Goal: Information Seeking & Learning: Learn about a topic

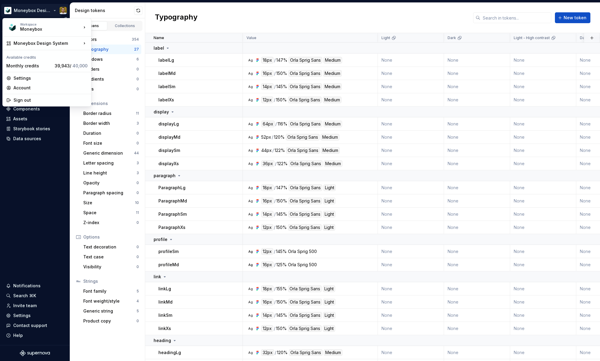
click at [34, 11] on html "Moneybox Design System Version Current draft Home Documentation Analytics Code …" at bounding box center [300, 180] width 600 height 361
click at [14, 206] on html "Moneybox Design System Version Current draft Home Documentation Analytics Code …" at bounding box center [300, 180] width 600 height 361
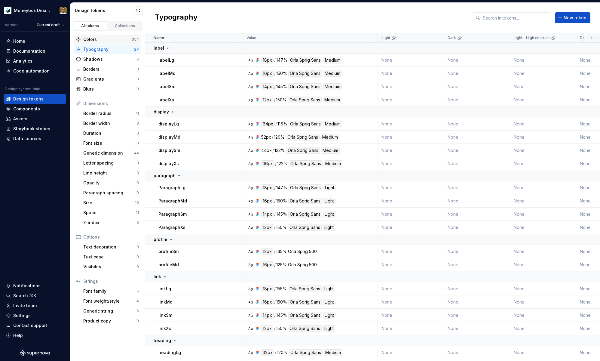
click at [116, 39] on div "Colors" at bounding box center [107, 39] width 48 height 6
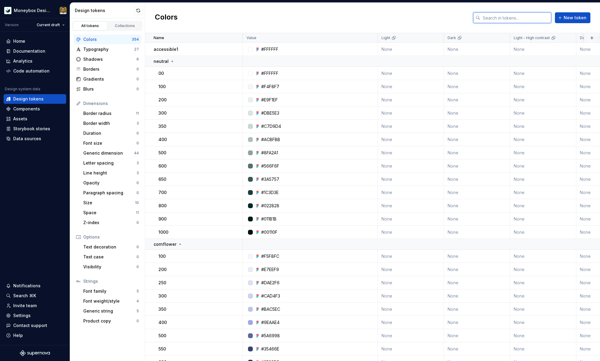
click at [501, 20] on input "text" at bounding box center [515, 17] width 71 height 11
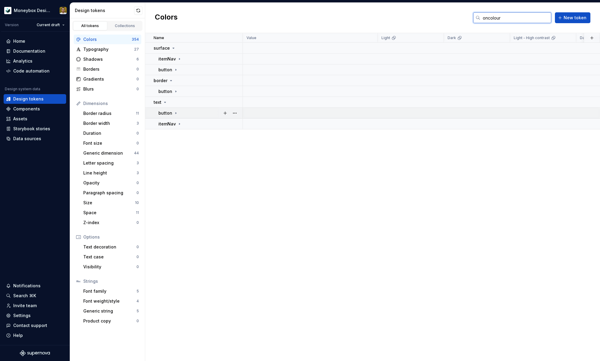
type input "oncolour"
click at [176, 112] on icon at bounding box center [175, 113] width 5 height 5
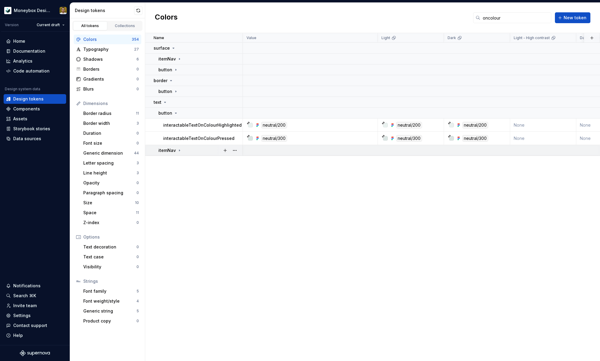
click at [180, 150] on icon at bounding box center [179, 150] width 5 height 5
click at [177, 92] on icon at bounding box center [175, 91] width 5 height 5
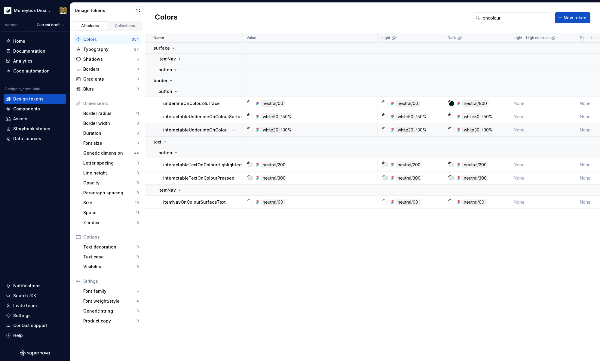
click at [350, 127] on div "white30 / 30%" at bounding box center [312, 130] width 130 height 7
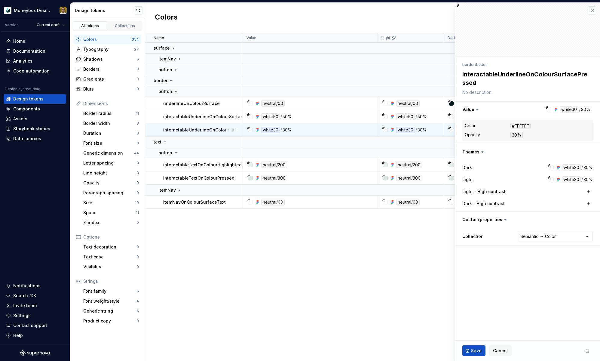
click at [344, 130] on div "white30 / 30%" at bounding box center [312, 130] width 130 height 7
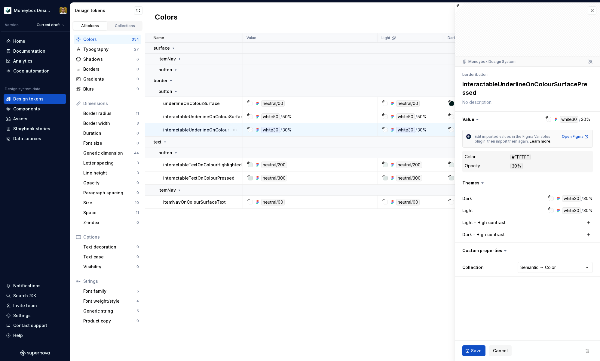
drag, startPoint x: 486, startPoint y: 84, endPoint x: 583, endPoint y: 92, distance: 97.7
click at [583, 92] on textarea "interactableUnderlineOnColourSurfacePressed" at bounding box center [526, 88] width 130 height 19
click at [332, 112] on td "white50 / 50%" at bounding box center [310, 116] width 135 height 13
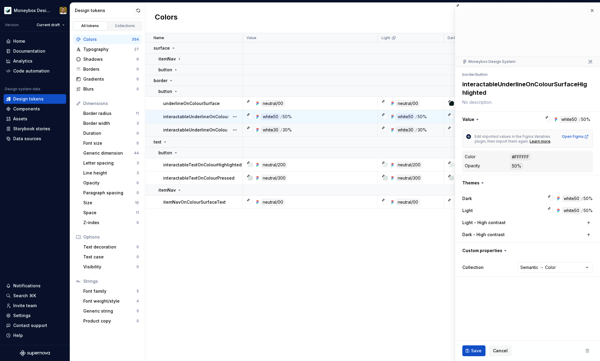
click at [346, 115] on div "white50 / 50%" at bounding box center [312, 116] width 130 height 7
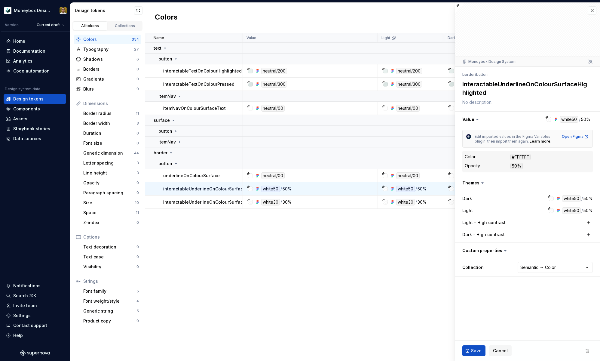
type textarea "*"
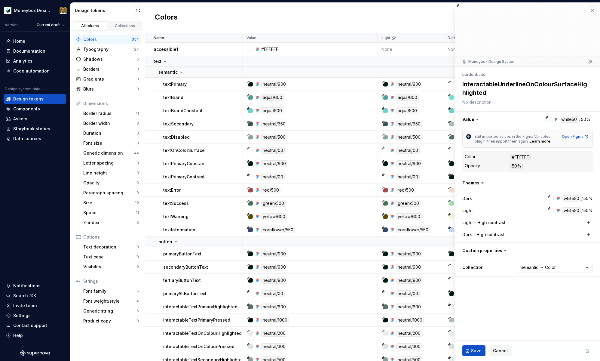
type textarea "*"
